Goal: Task Accomplishment & Management: Complete application form

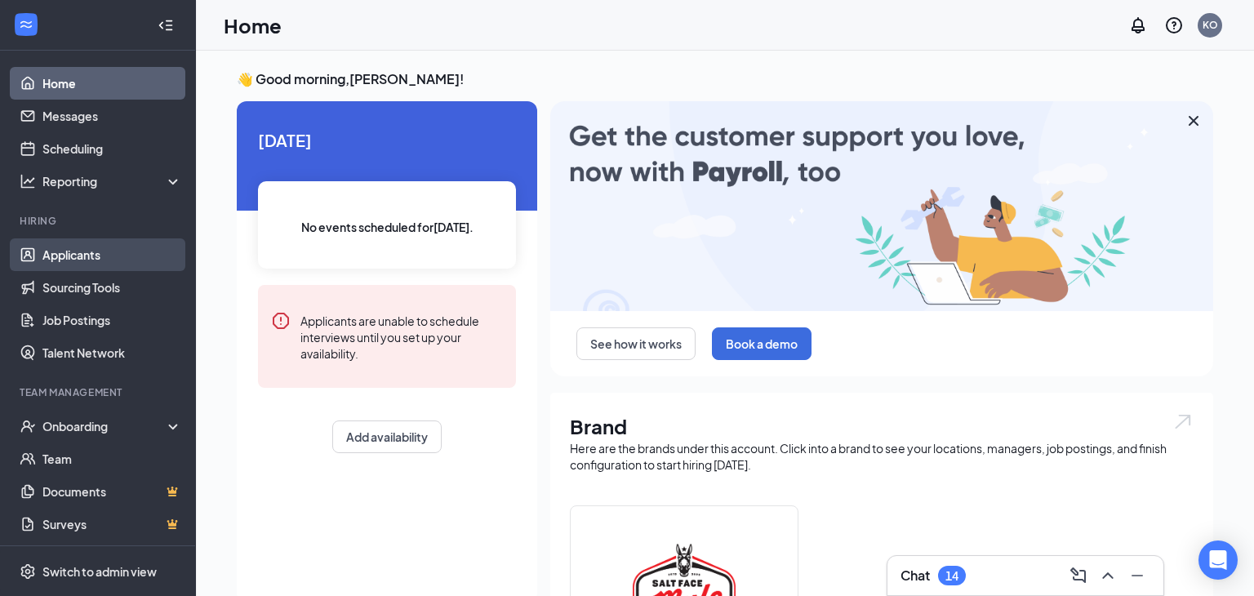
click at [95, 252] on link "Applicants" at bounding box center [112, 254] width 140 height 33
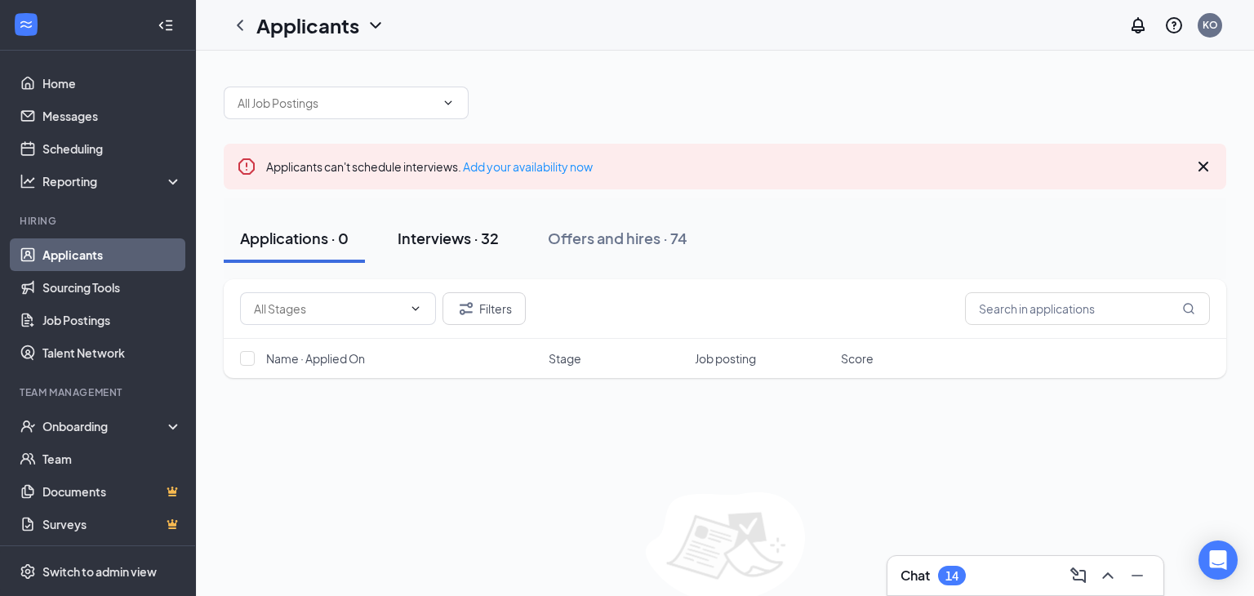
click at [469, 237] on div "Interviews · 32" at bounding box center [447, 238] width 101 height 20
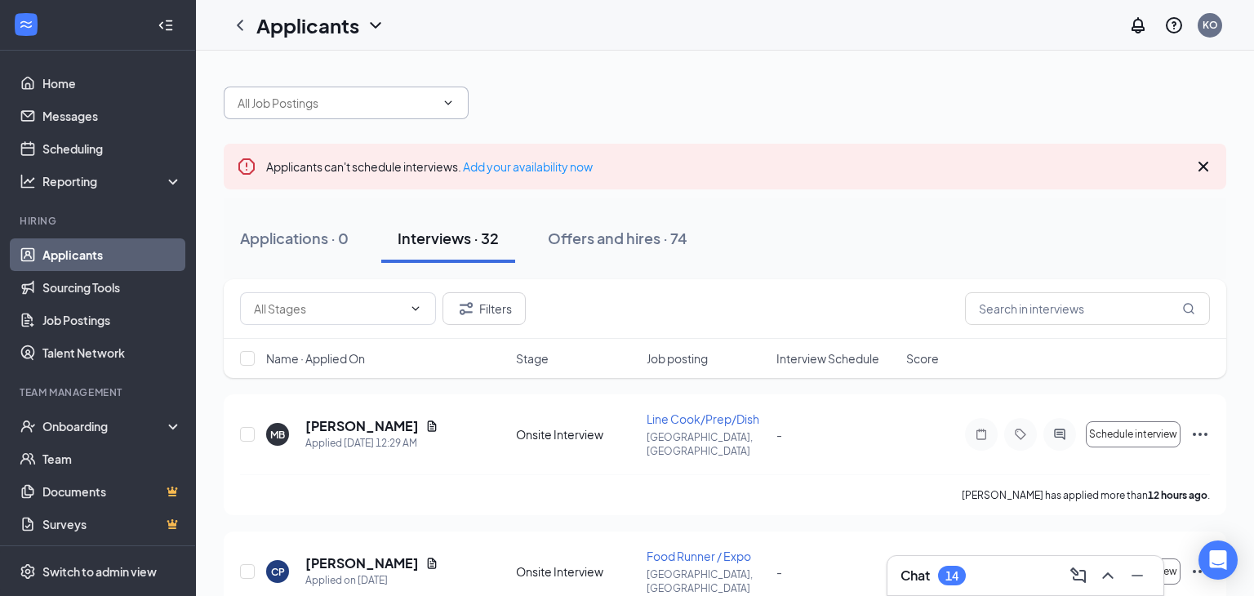
click at [375, 95] on input "text" at bounding box center [336, 103] width 198 height 18
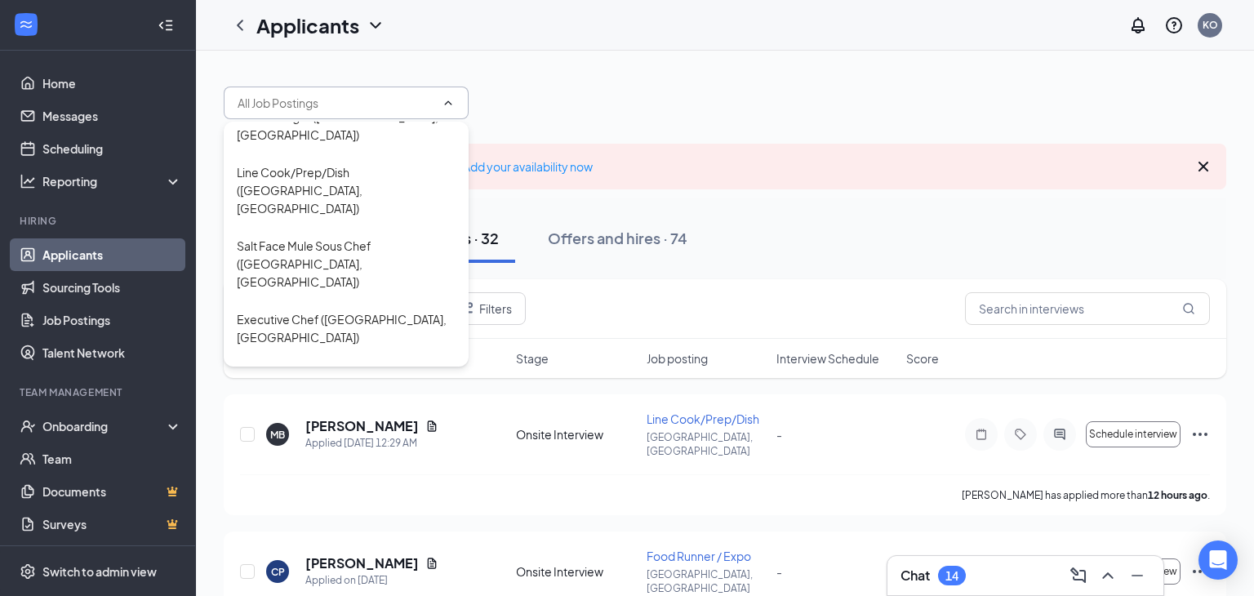
scroll to position [25, 0]
click at [344, 475] on div "Food Runner / Expo ([GEOGRAPHIC_DATA], [GEOGRAPHIC_DATA])" at bounding box center [346, 502] width 219 height 54
type input "Food Runner / Expo ([GEOGRAPHIC_DATA], [GEOGRAPHIC_DATA])"
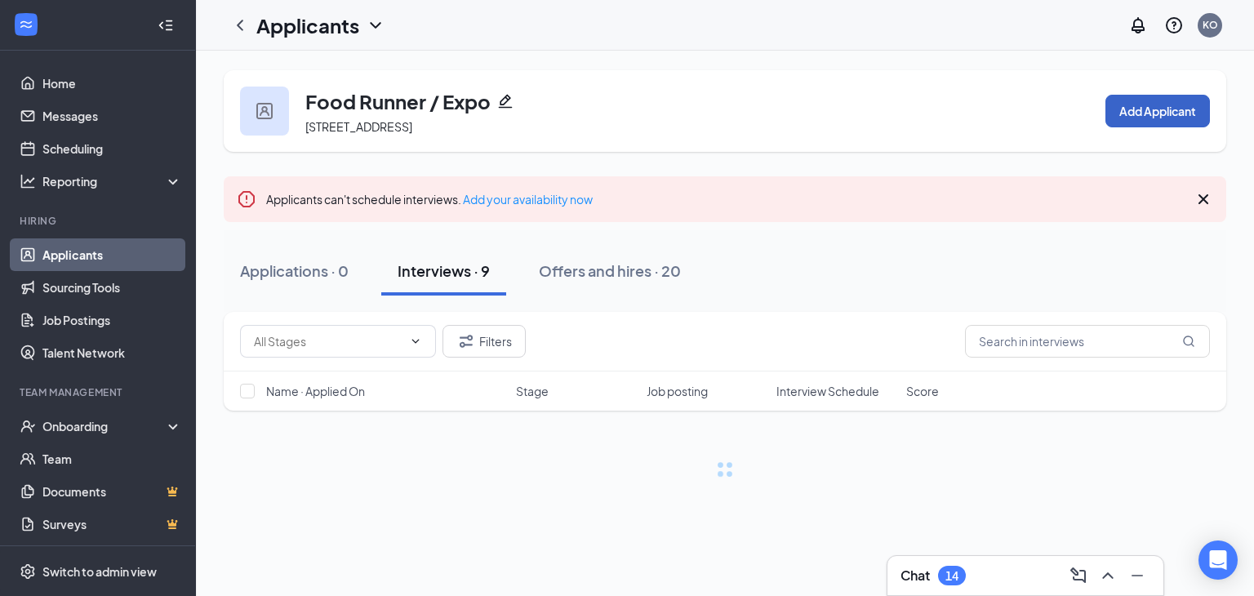
click at [1179, 111] on button "Add Applicant" at bounding box center [1157, 111] width 104 height 33
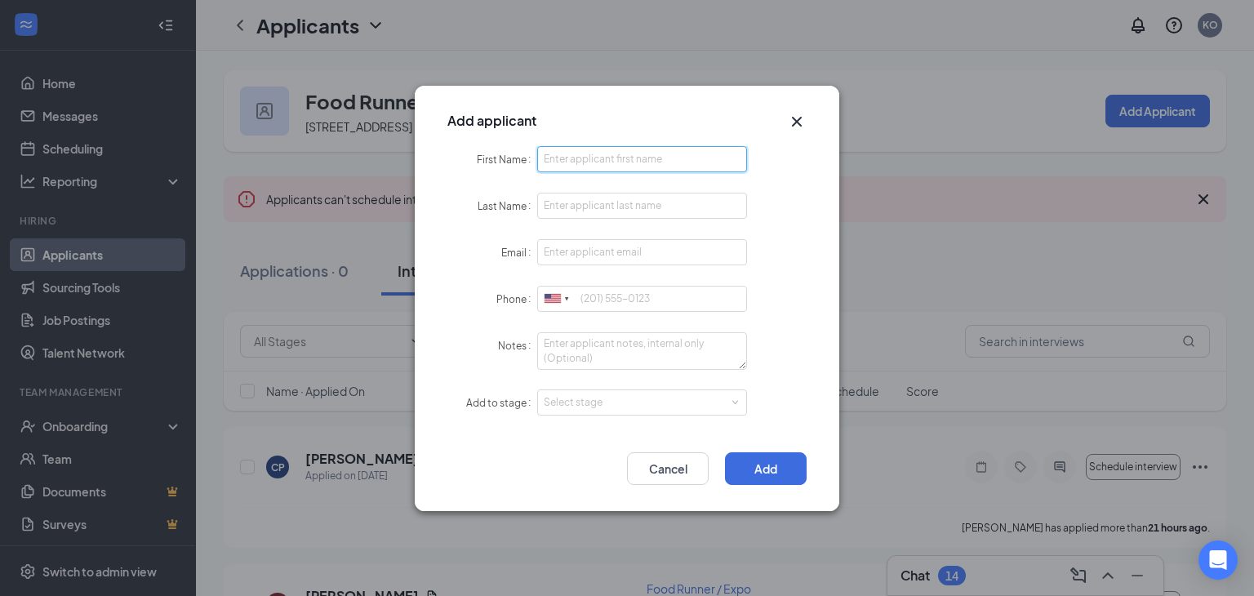
click at [676, 159] on input "First Name" at bounding box center [642, 159] width 210 height 26
type input "[PERSON_NAME]"
type input "Troop"
type input "[EMAIL_ADDRESS][DOMAIN_NAME]"
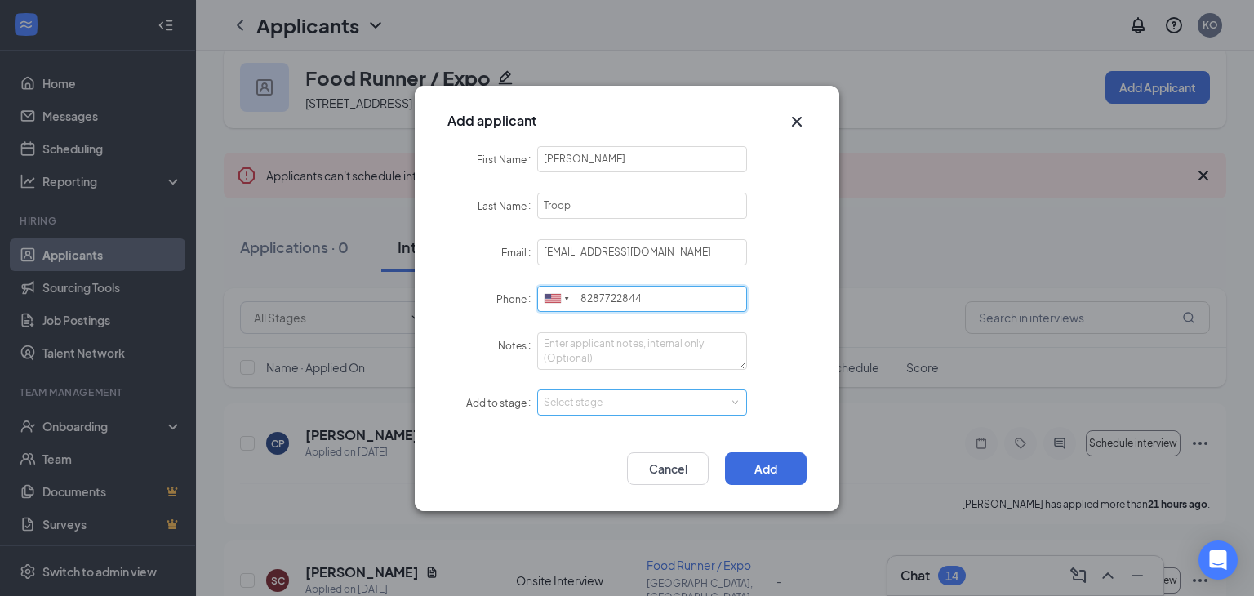
scroll to position [25, 0]
click at [640, 398] on div "Select stage" at bounding box center [638, 402] width 189 height 16
type input "8287722844"
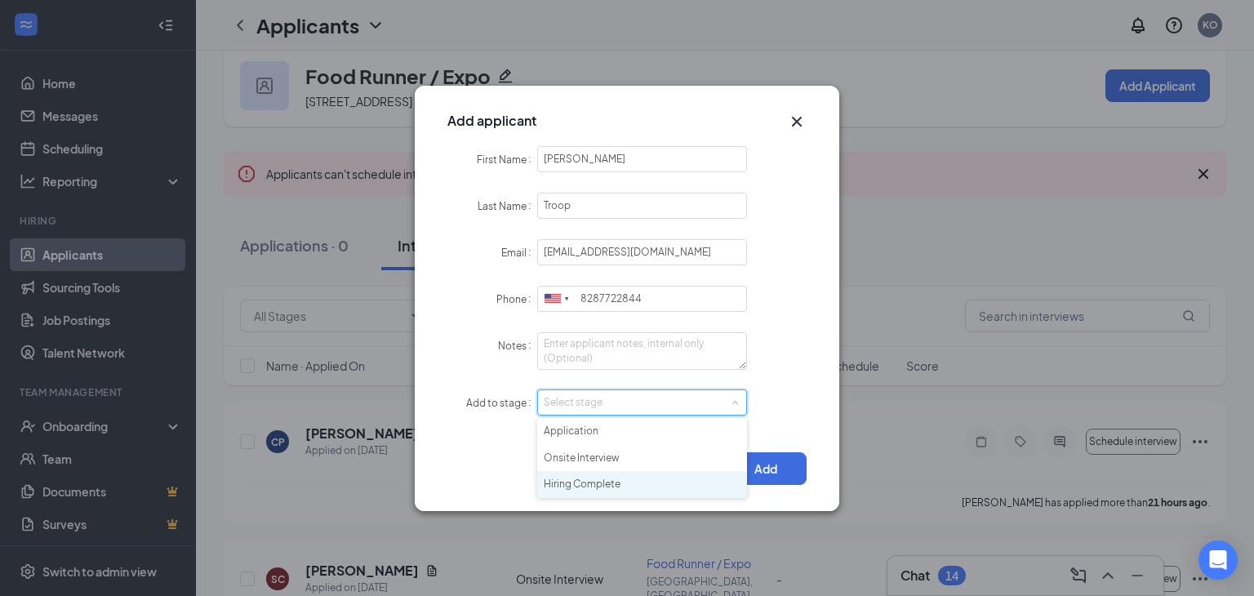
click at [611, 479] on li "Hiring Complete" at bounding box center [642, 484] width 210 height 27
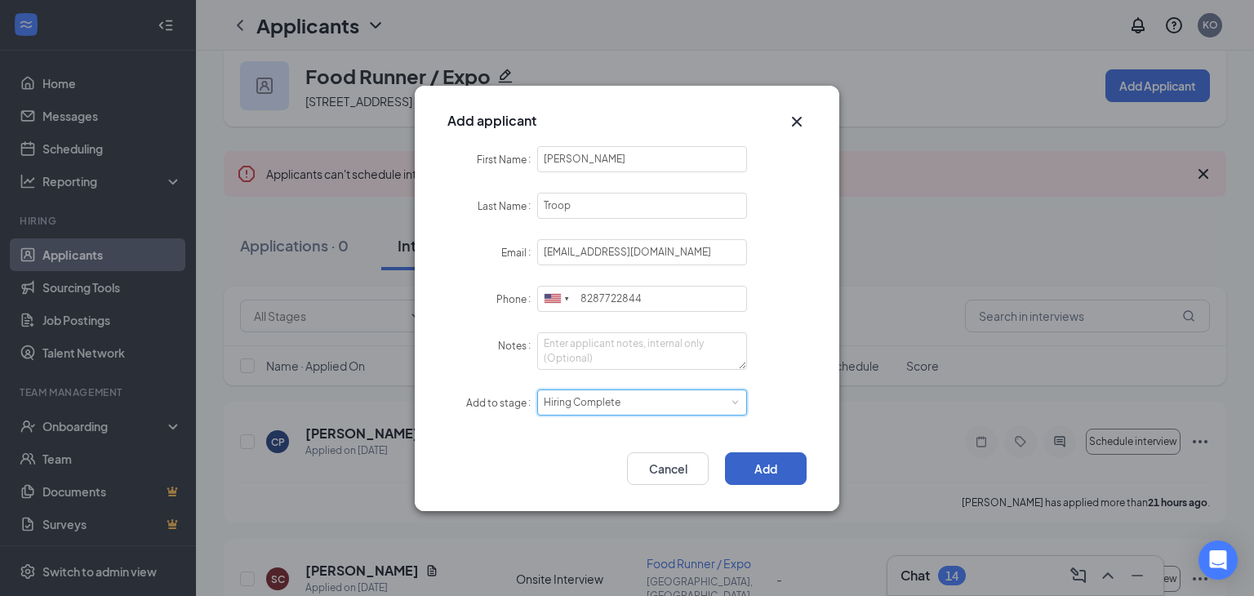
click at [779, 467] on button "Add" at bounding box center [766, 468] width 82 height 33
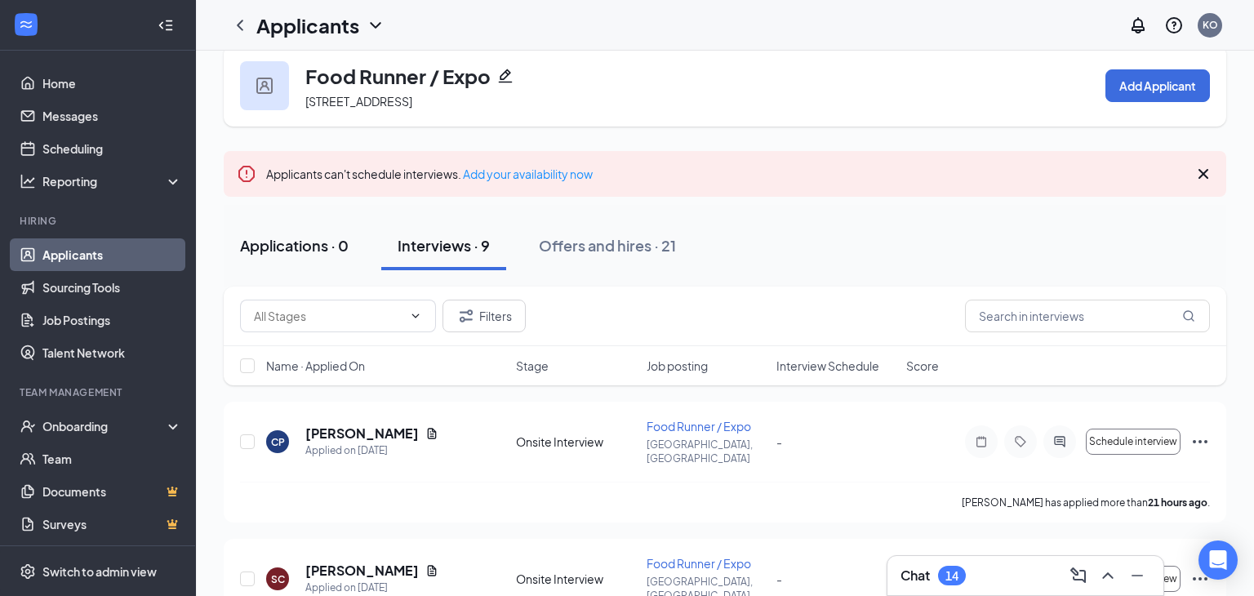
click at [335, 246] on div "Applications · 0" at bounding box center [294, 245] width 109 height 20
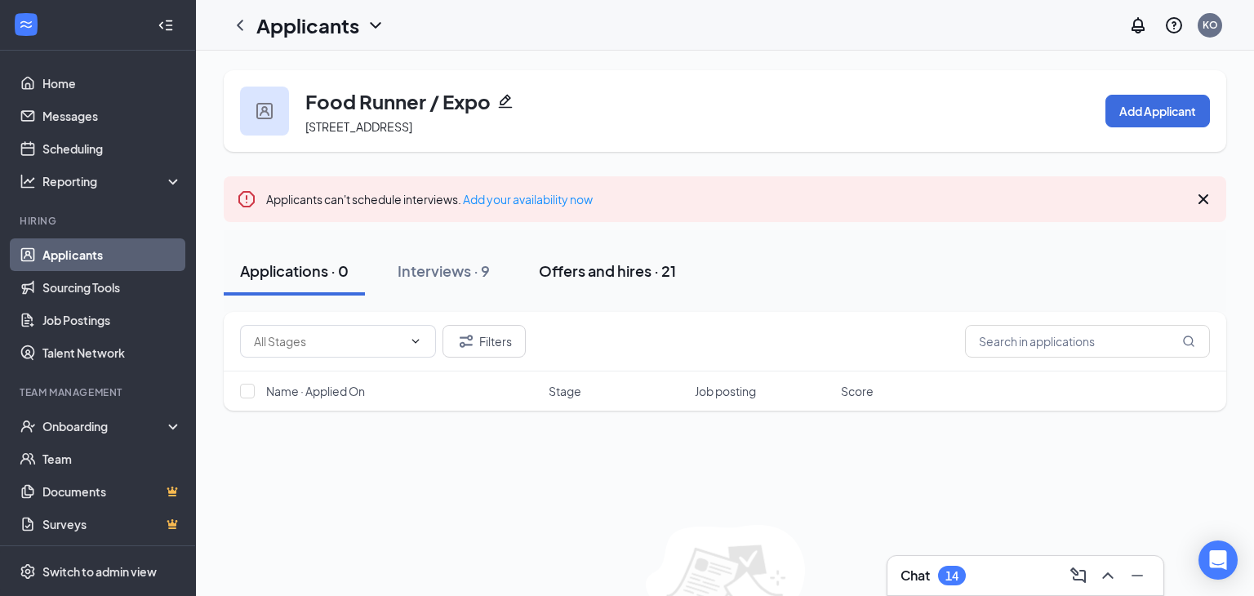
click at [611, 271] on div "Offers and hires · 21" at bounding box center [607, 270] width 137 height 20
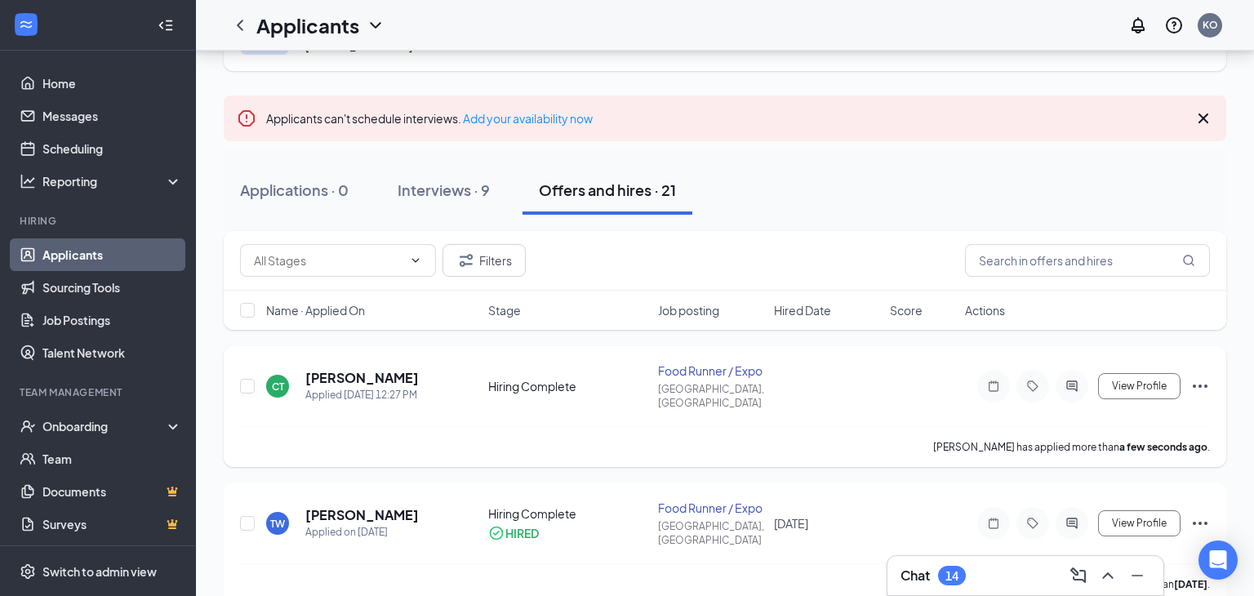
scroll to position [104, 0]
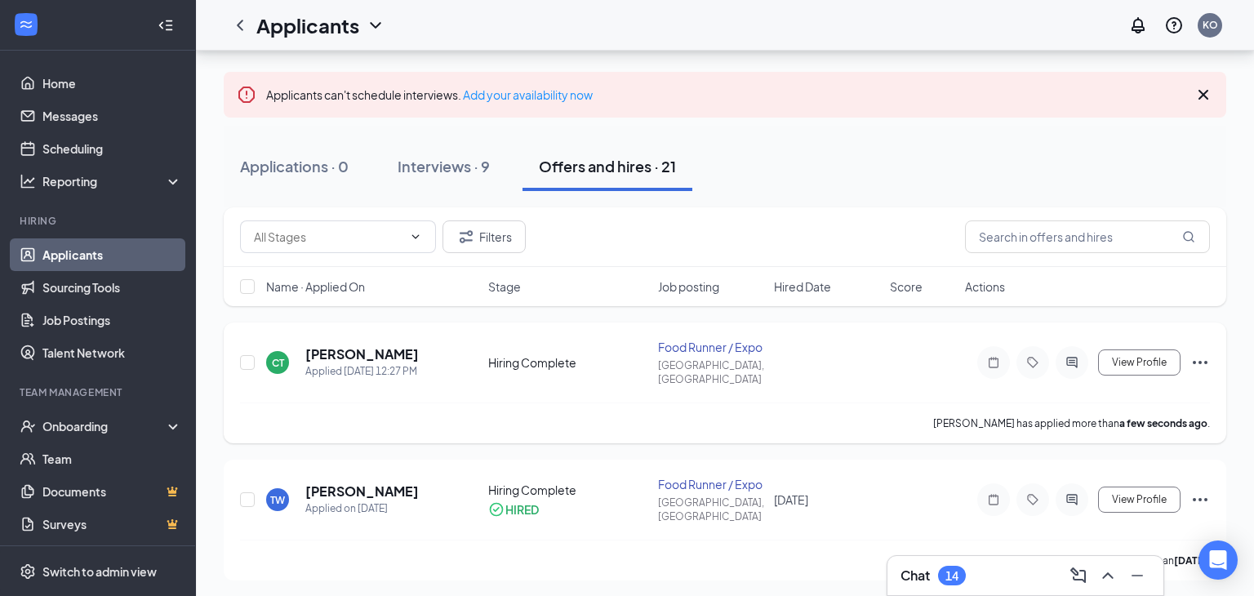
click at [1201, 353] on icon "Ellipses" at bounding box center [1200, 363] width 20 height 20
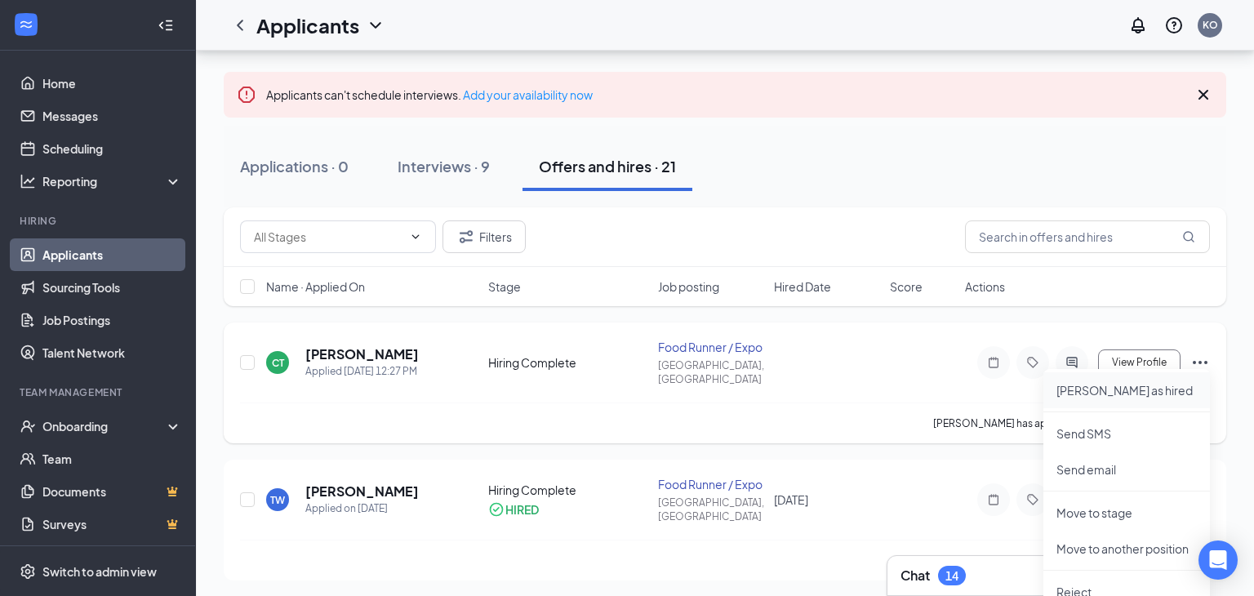
click at [1123, 397] on li "[PERSON_NAME] as hired" at bounding box center [1126, 390] width 166 height 36
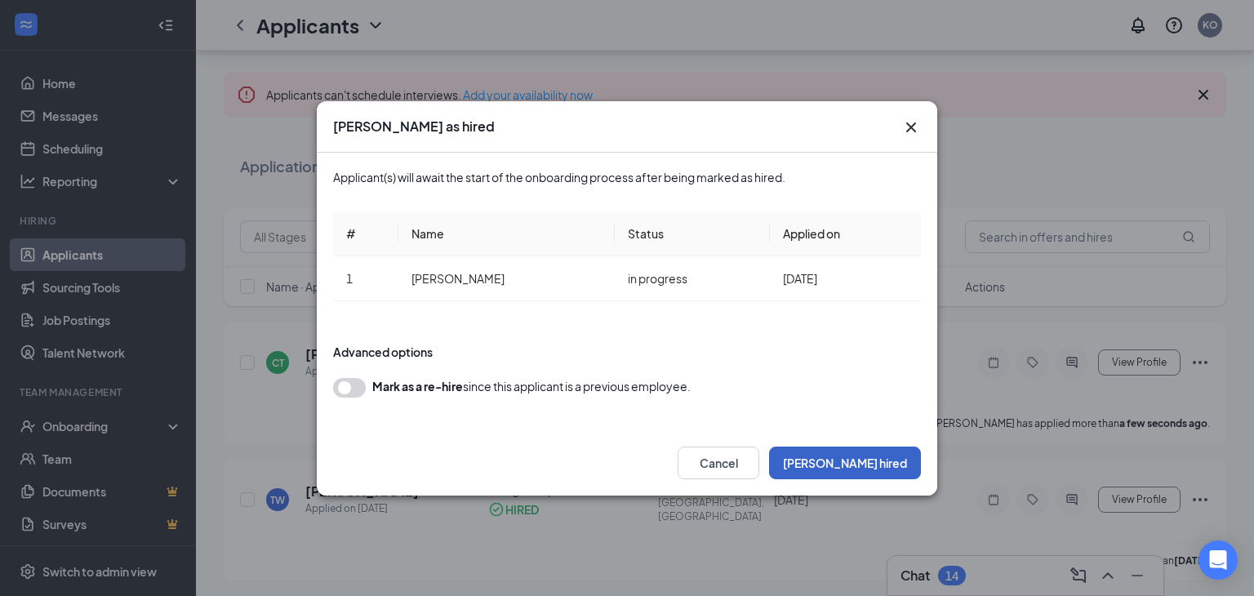
click at [893, 468] on button "[PERSON_NAME] hired" at bounding box center [845, 462] width 152 height 33
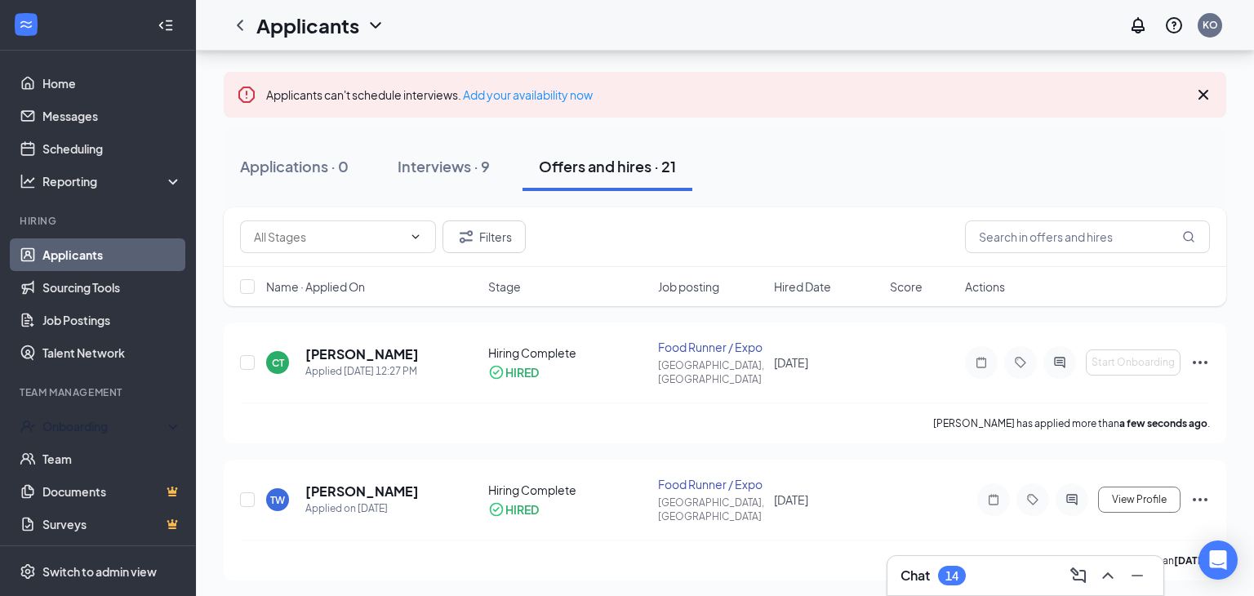
scroll to position [25, 0]
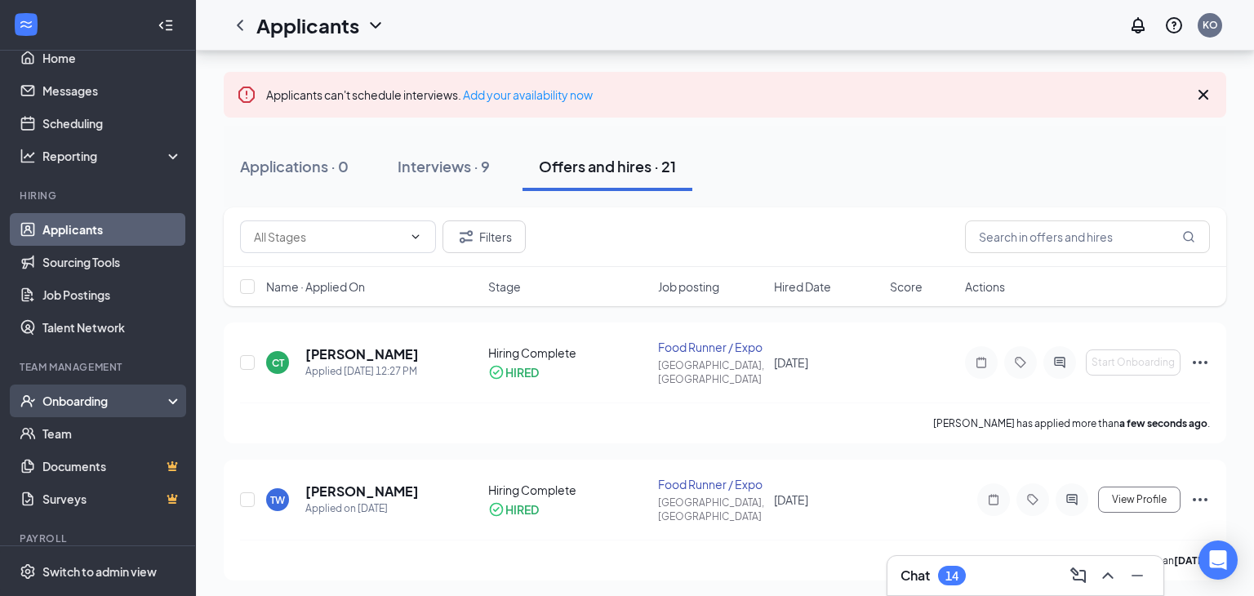
click at [58, 406] on div "Onboarding" at bounding box center [105, 401] width 126 height 16
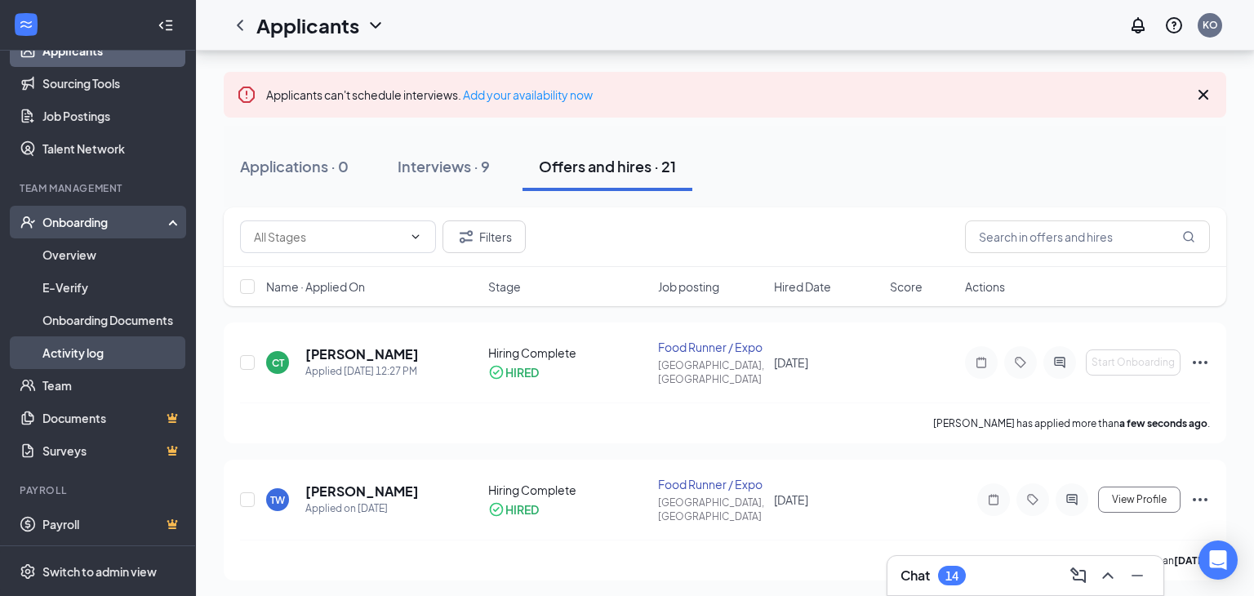
scroll to position [206, 0]
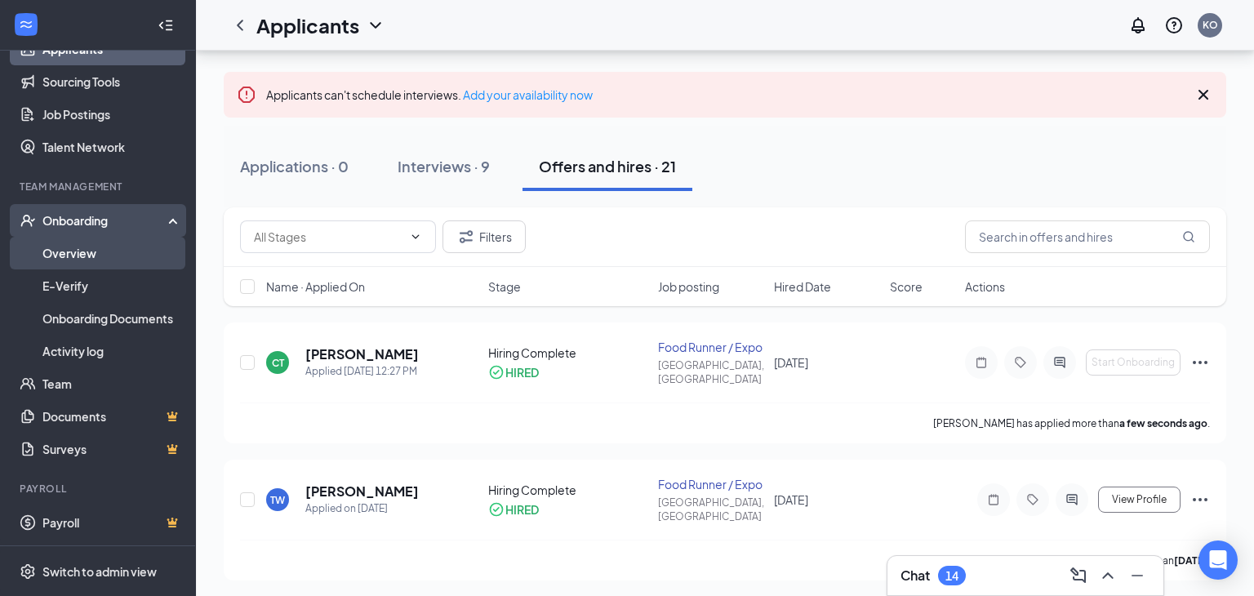
click at [69, 258] on link "Overview" at bounding box center [112, 253] width 140 height 33
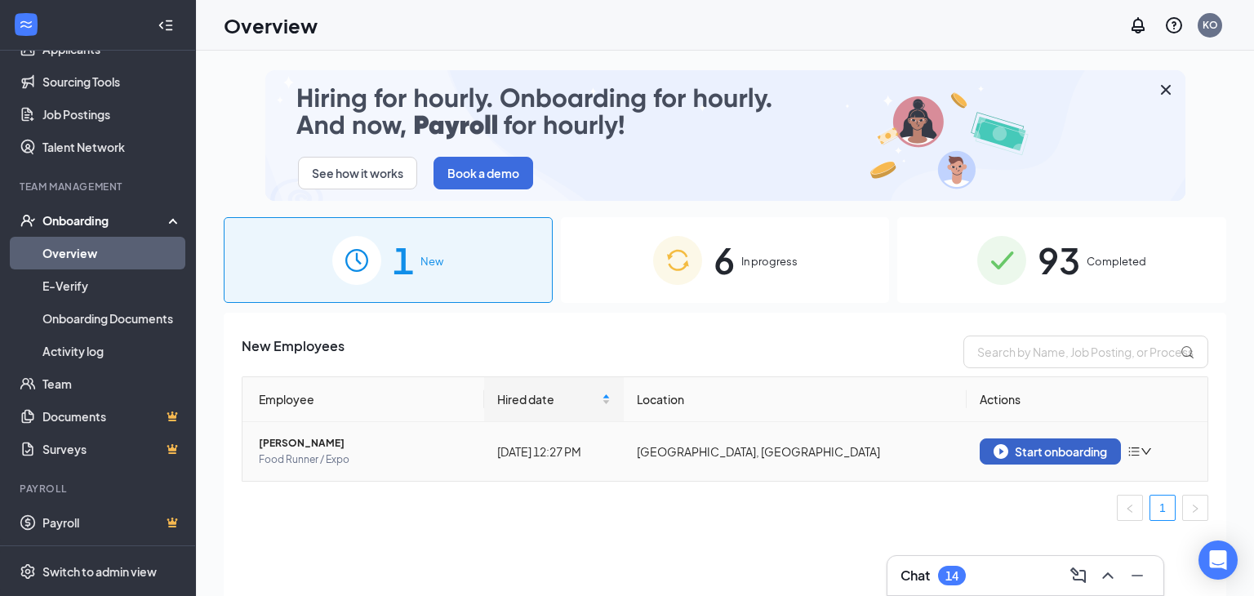
click at [1038, 453] on div "Start onboarding" at bounding box center [1049, 451] width 113 height 15
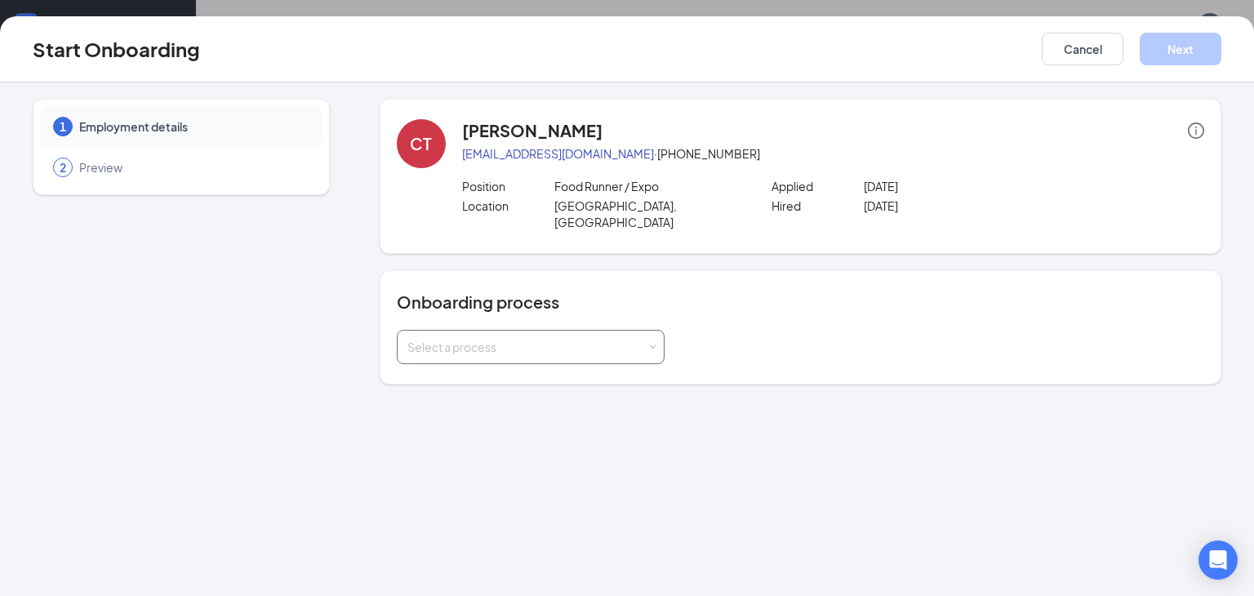
click at [574, 339] on div "Select a process" at bounding box center [526, 347] width 239 height 16
click at [530, 368] on li "Staff Onboarding 2025" at bounding box center [530, 364] width 268 height 29
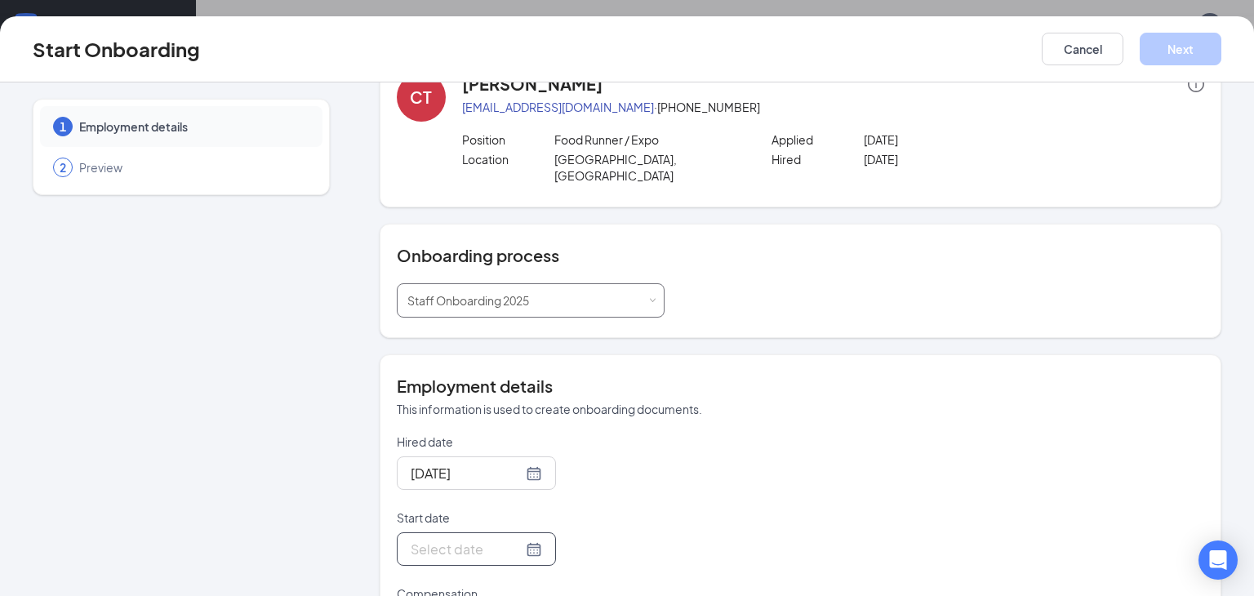
scroll to position [189, 0]
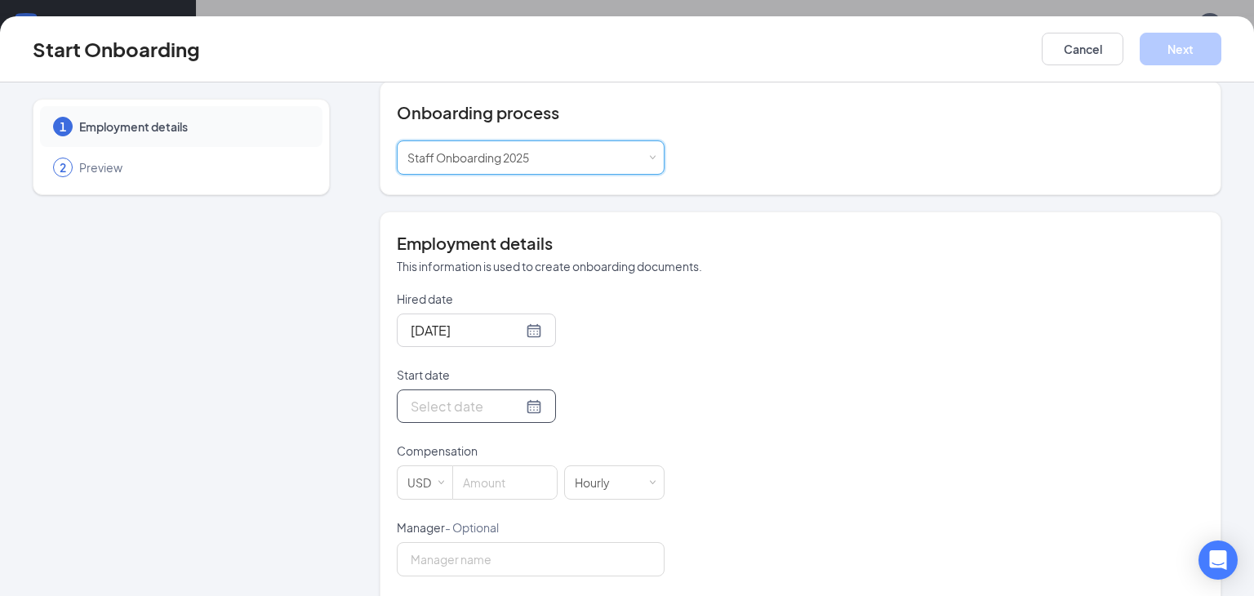
click at [442, 396] on input "Start date" at bounding box center [467, 406] width 112 height 20
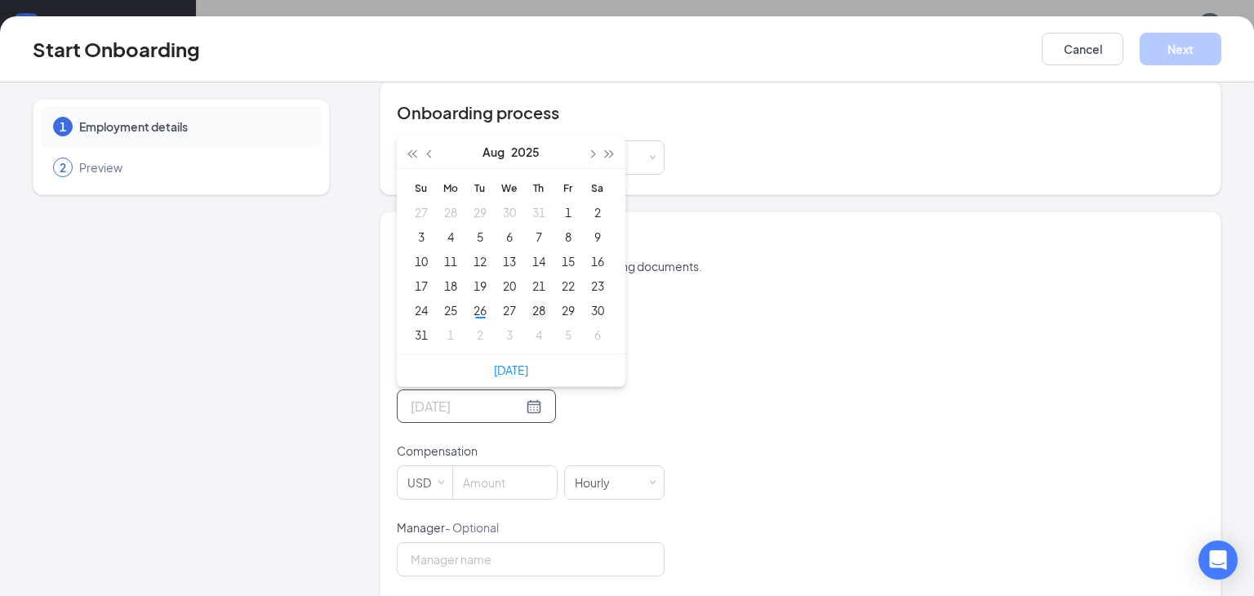
type input "[DATE]"
click at [544, 300] on div "28" at bounding box center [539, 310] width 20 height 20
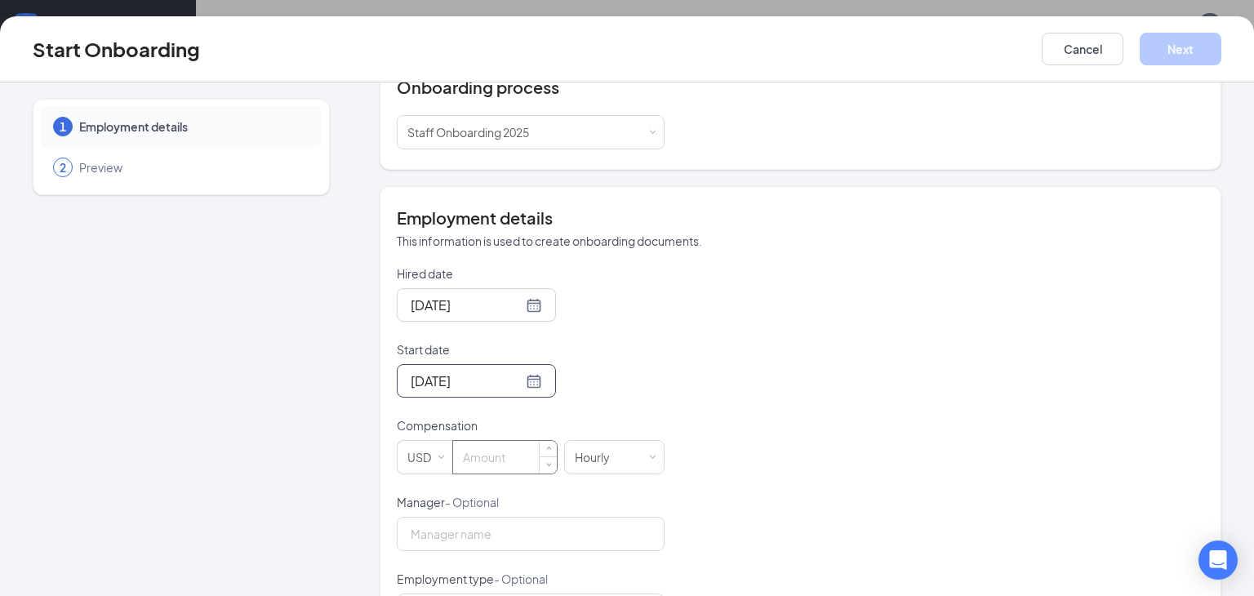
scroll to position [215, 0]
click at [536, 443] on input at bounding box center [505, 456] width 104 height 33
type input "7.25"
click at [758, 433] on div "Hired date [DATE] Start date [DATE] [DATE] Su Mo Tu We Th Fr Sa 27 28 29 30 31 …" at bounding box center [800, 531] width 807 height 534
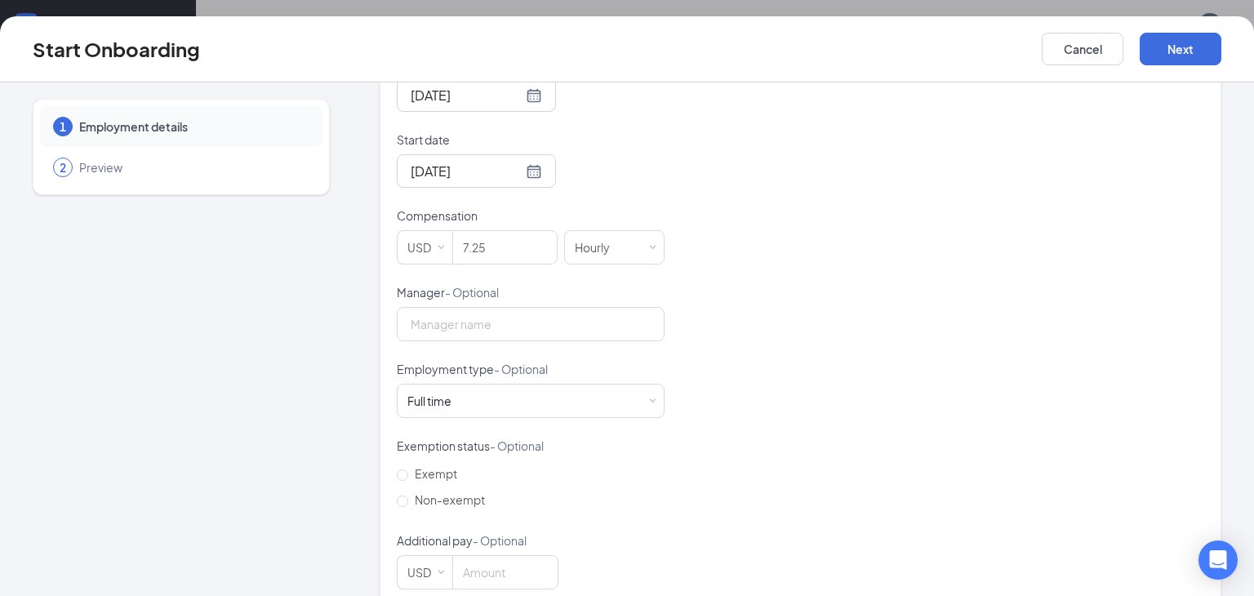
scroll to position [437, 0]
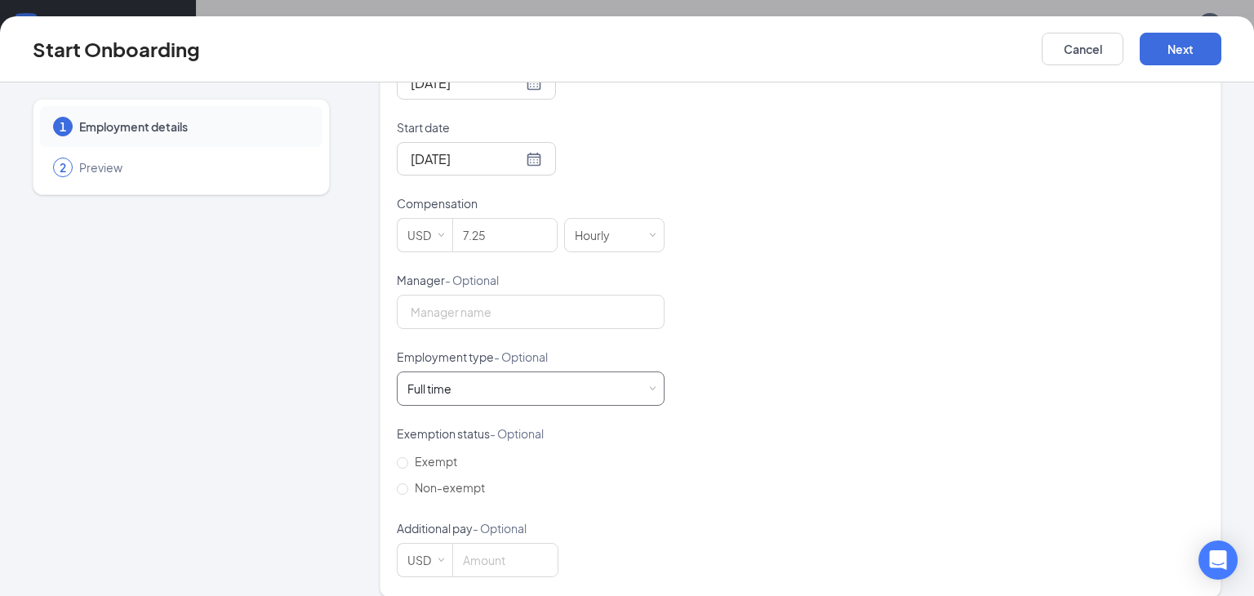
click at [446, 380] on div "Full time Works 30+ hours per week and is reasonably expected to work" at bounding box center [530, 388] width 246 height 33
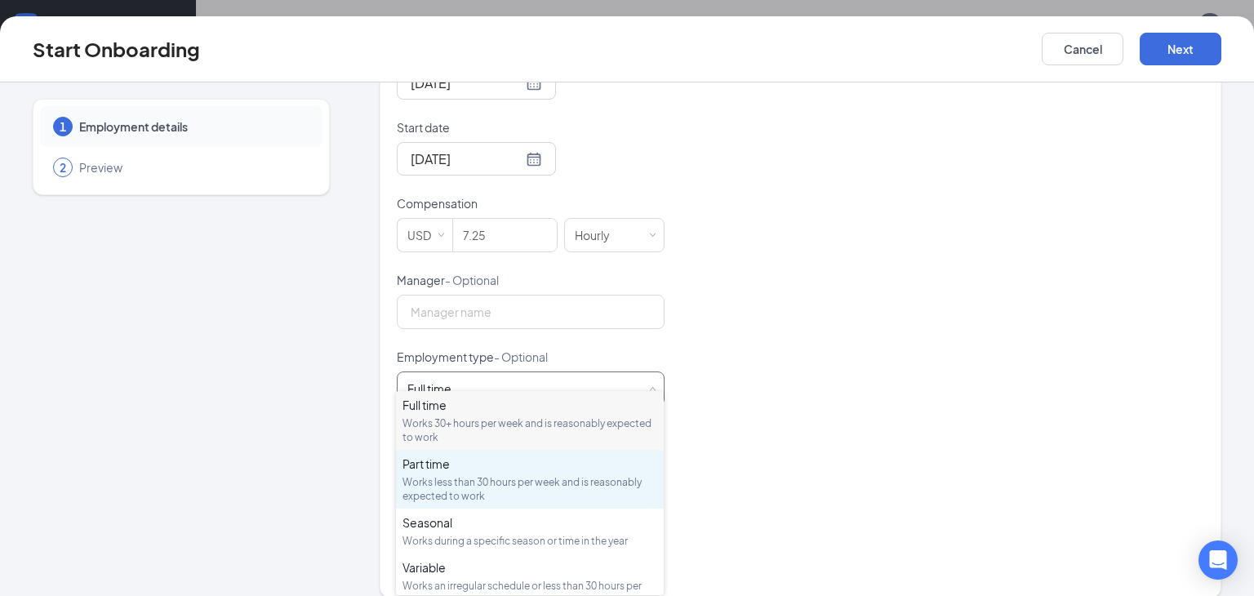
click at [447, 470] on div "Part time" at bounding box center [529, 463] width 255 height 16
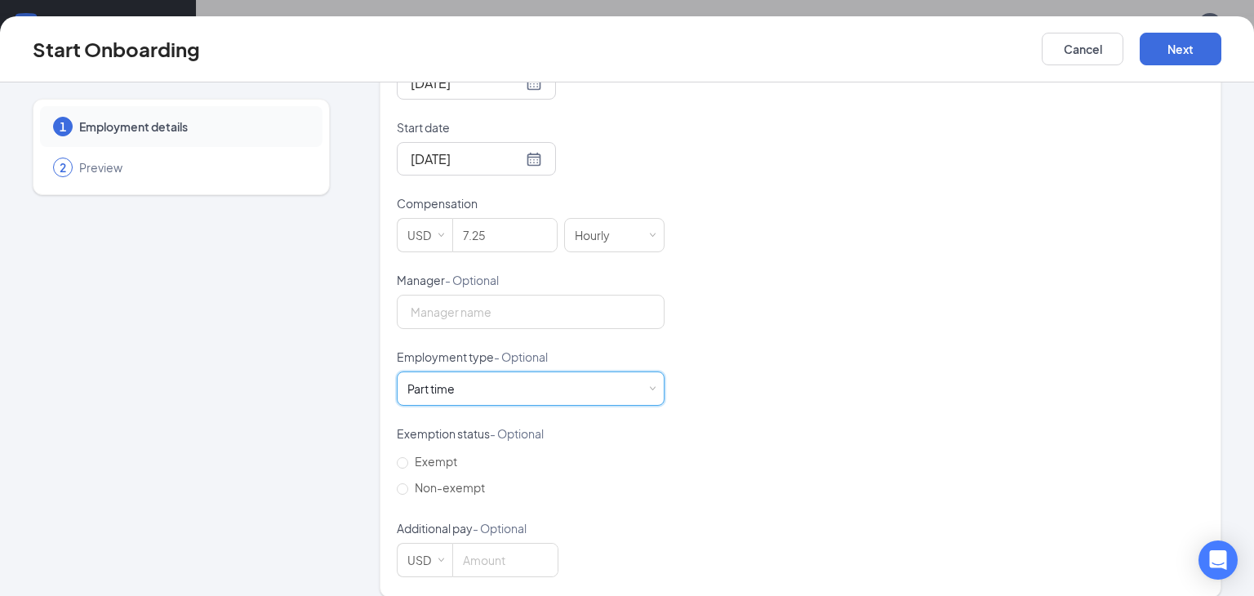
click at [728, 436] on div "Hired date [DATE] Start date [DATE] [DATE] Su Mo Tu We Th Fr Sa 27 28 29 30 31 …" at bounding box center [800, 310] width 807 height 534
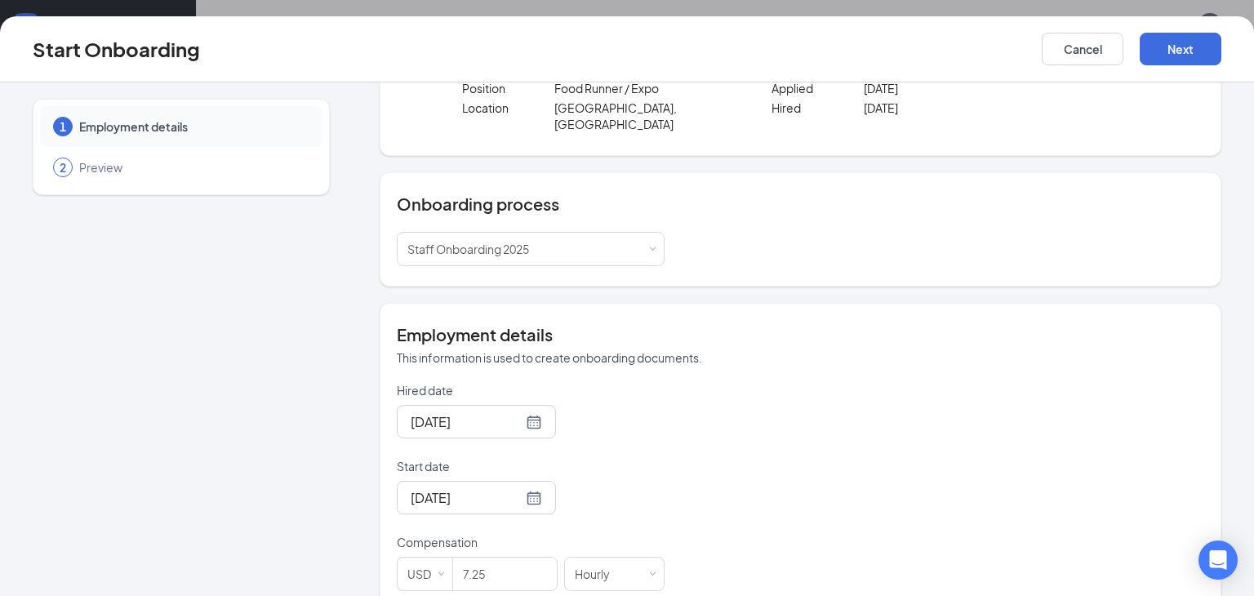
scroll to position [0, 0]
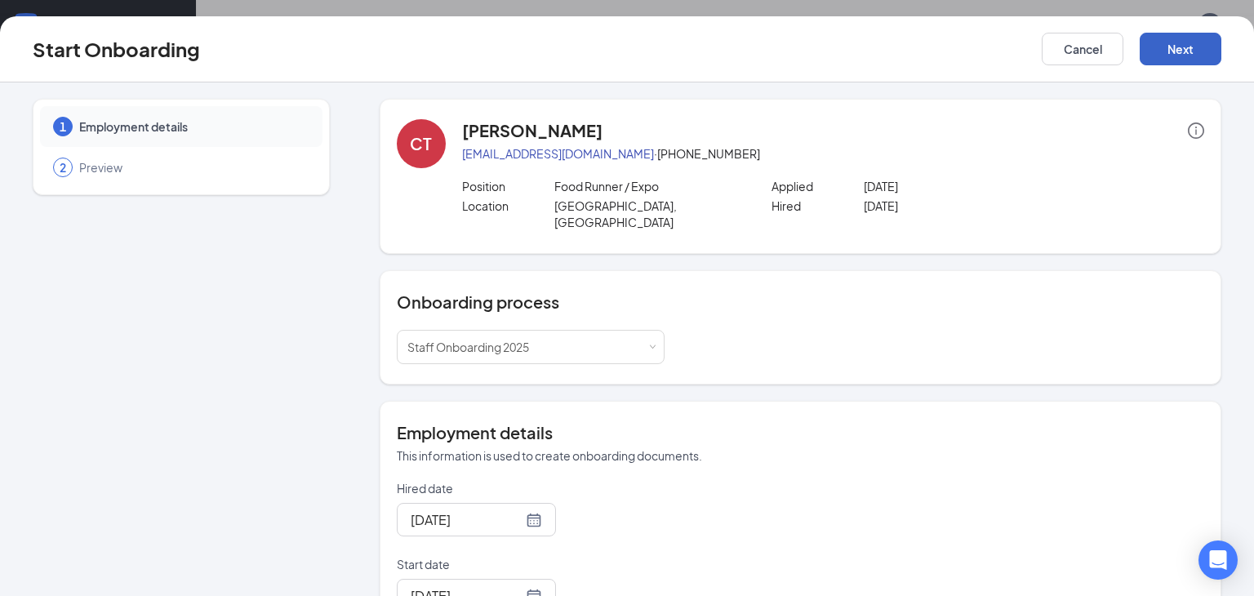
click at [1181, 49] on button "Next" at bounding box center [1180, 49] width 82 height 33
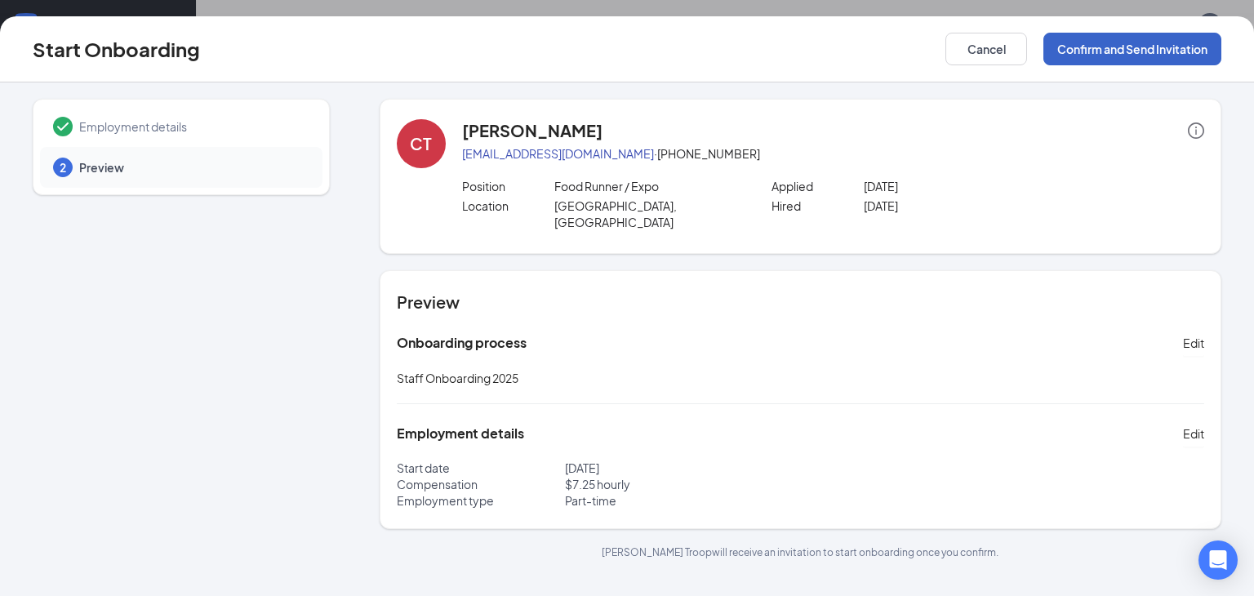
click at [1130, 53] on button "Confirm and Send Invitation" at bounding box center [1132, 49] width 178 height 33
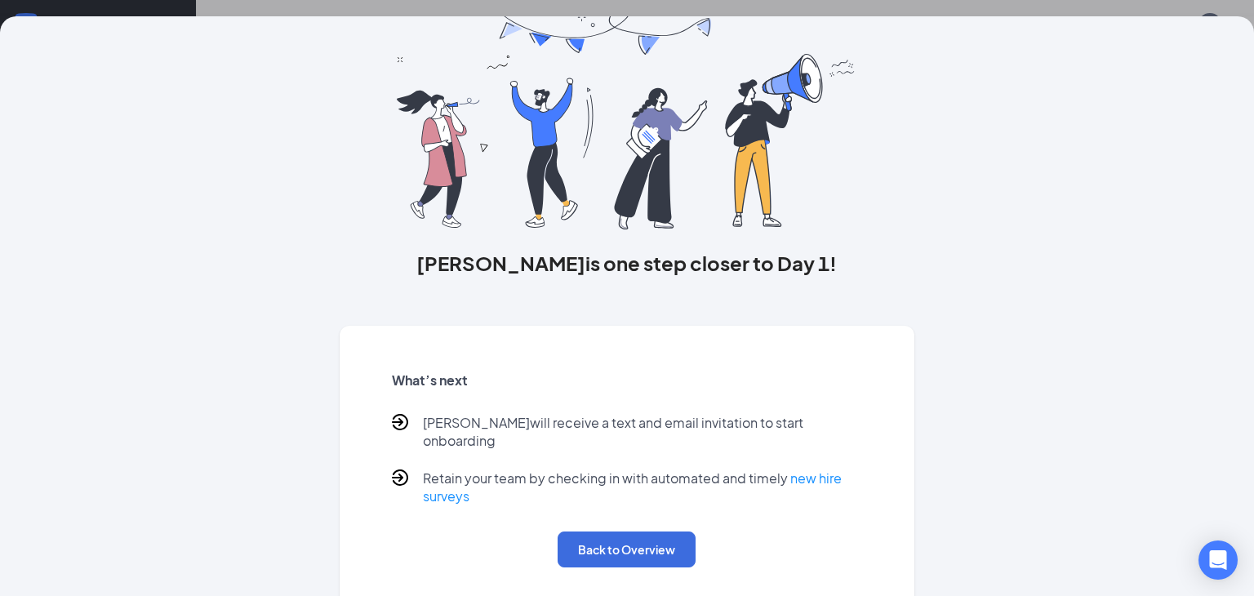
scroll to position [74, 0]
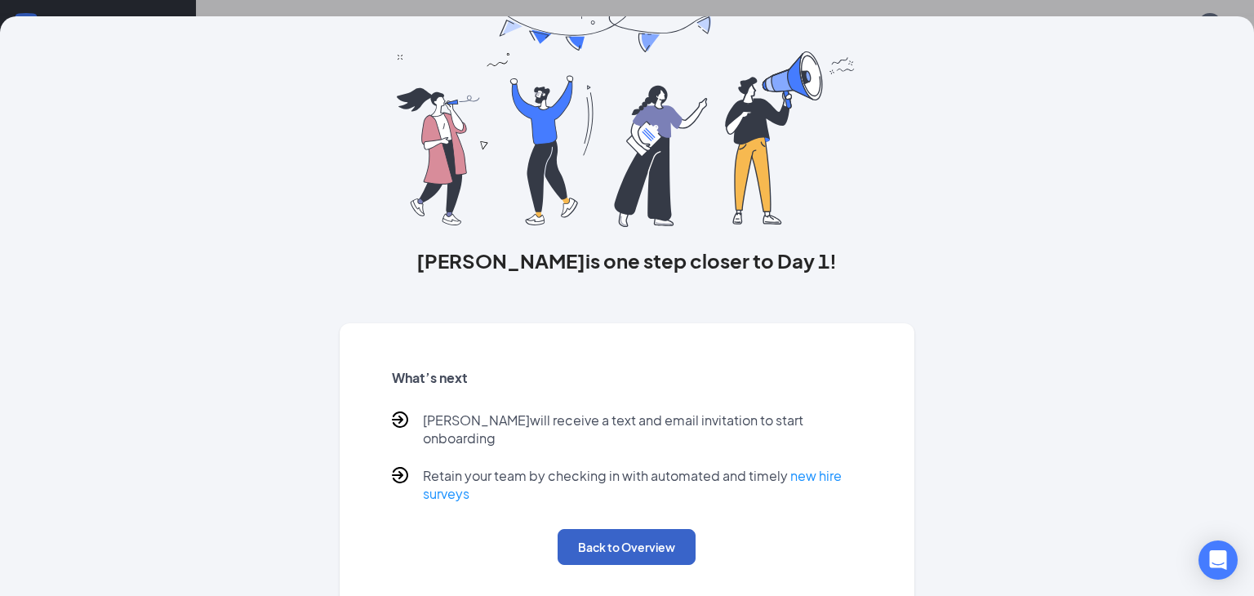
click at [601, 537] on button "Back to Overview" at bounding box center [626, 547] width 138 height 36
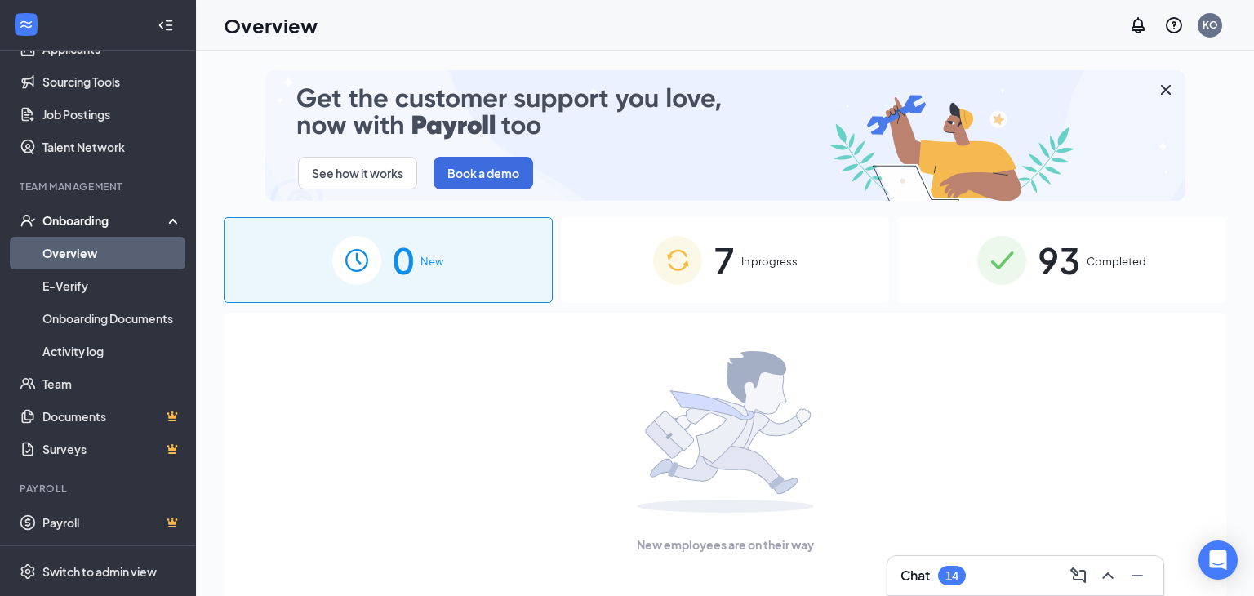
click at [759, 261] on span "In progress" at bounding box center [769, 261] width 56 height 16
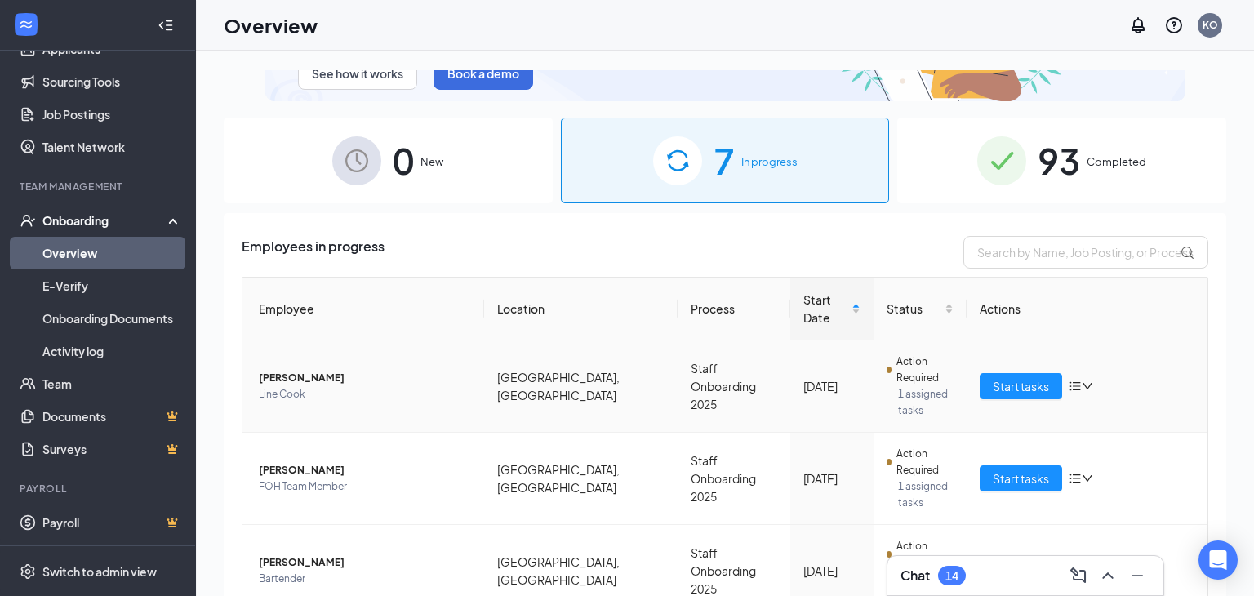
scroll to position [131, 0]
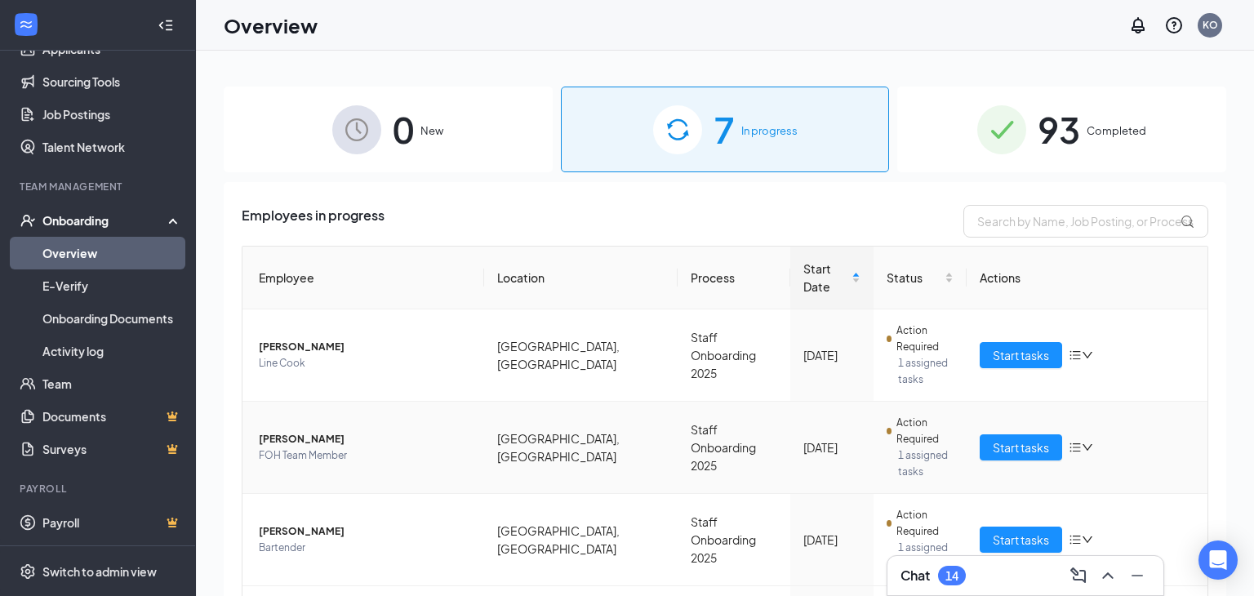
click at [1071, 441] on icon "bars" at bounding box center [1074, 447] width 13 height 13
click at [1019, 494] on li "Remove from onboarding" at bounding box center [995, 486] width 196 height 36
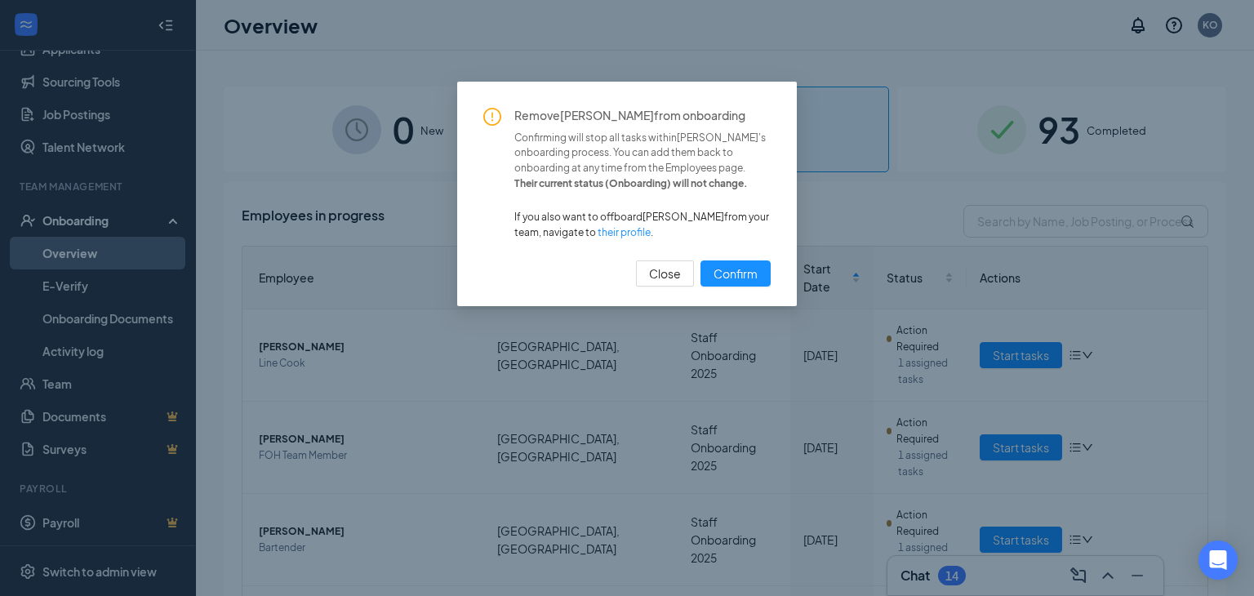
click at [948, 192] on div "Remove [PERSON_NAME] from onboarding Confirming will stop all tasks within [PER…" at bounding box center [627, 298] width 1254 height 596
click at [755, 277] on span "Confirm" at bounding box center [735, 273] width 44 height 18
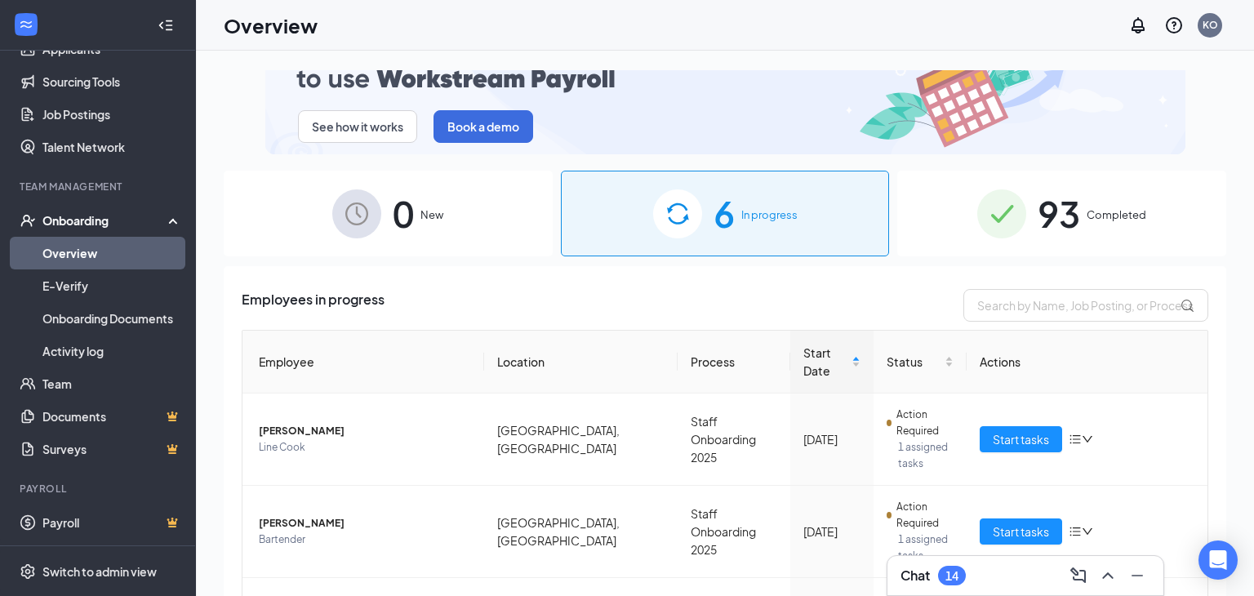
scroll to position [0, 0]
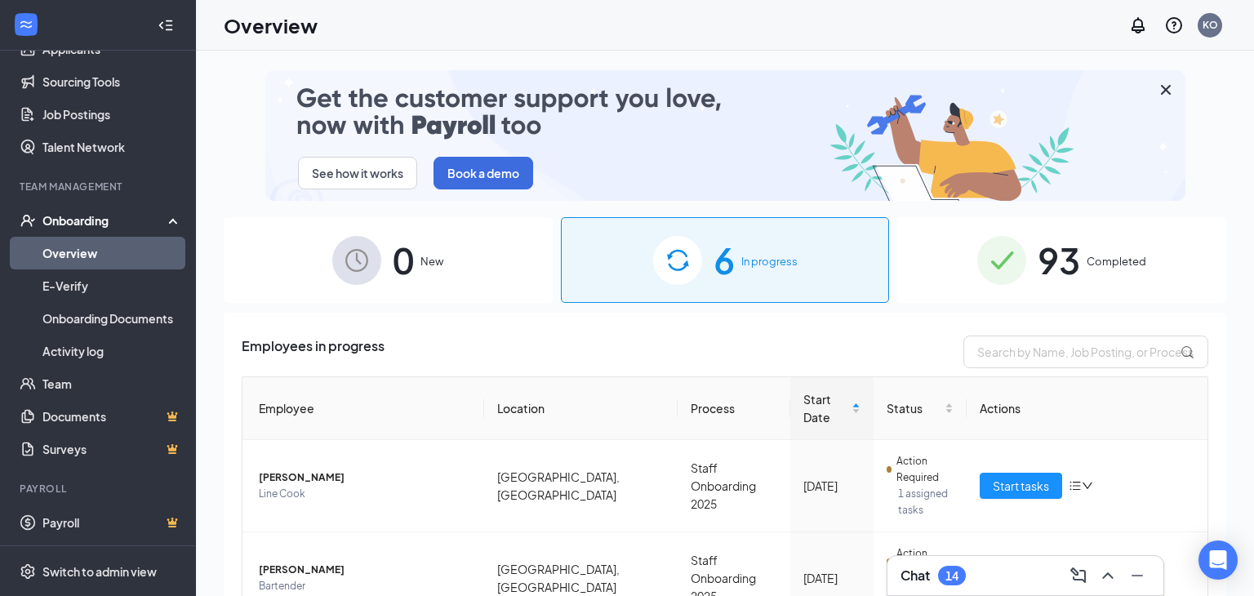
click at [99, 246] on link "Overview" at bounding box center [112, 253] width 140 height 33
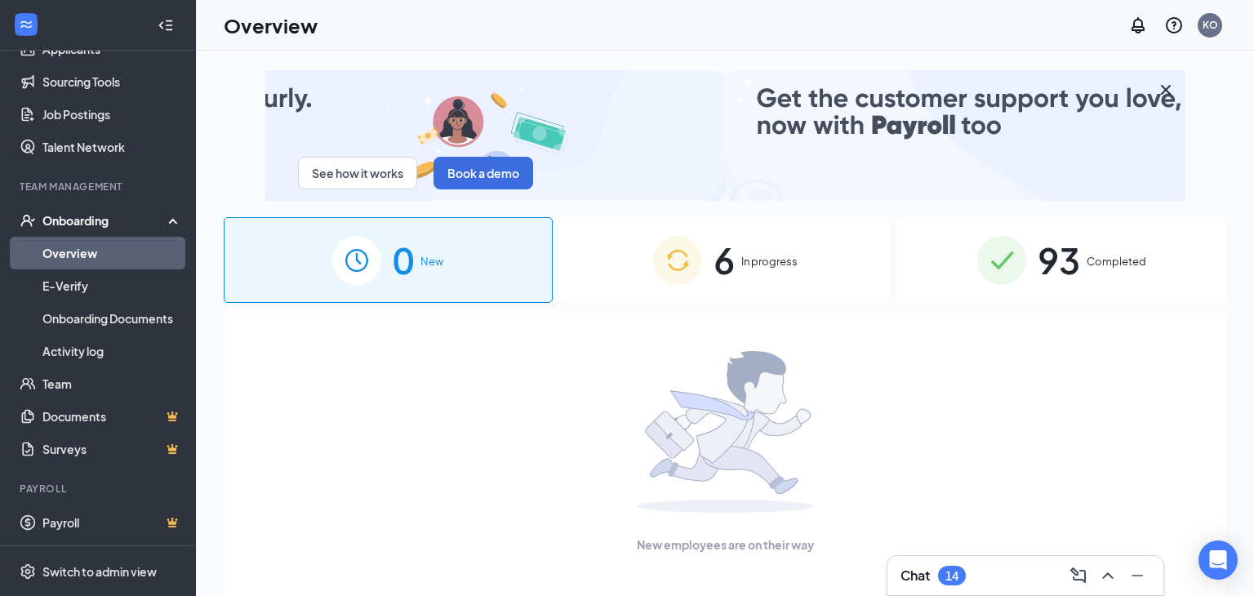
click at [163, 225] on div "Onboarding" at bounding box center [105, 220] width 126 height 16
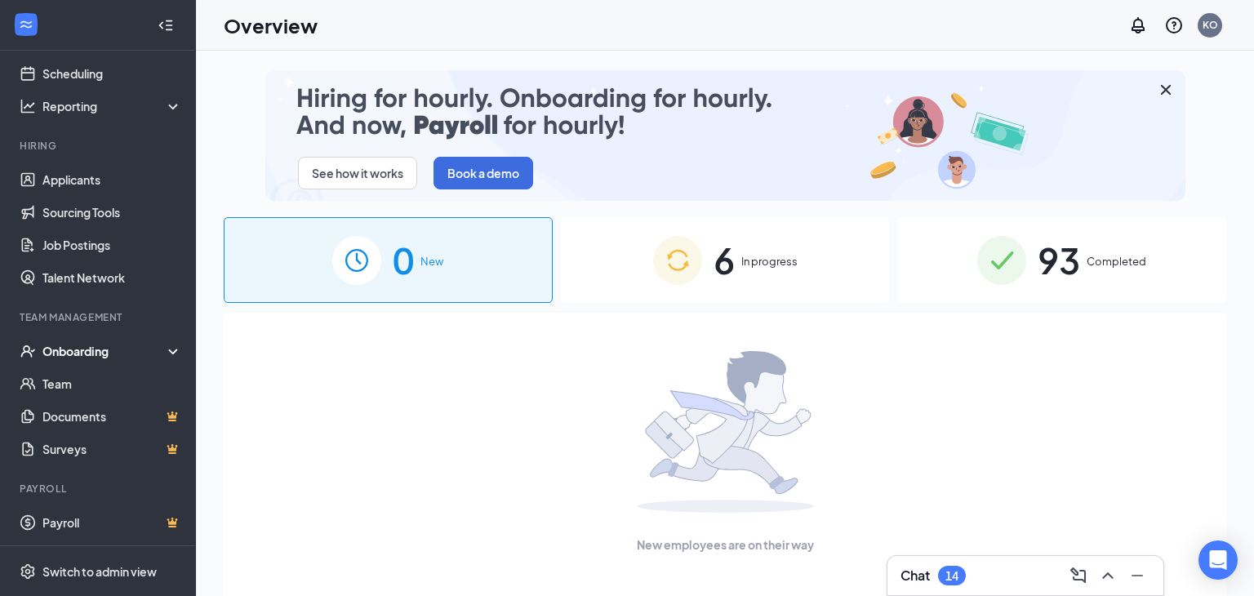
scroll to position [75, 0]
